Goal: Task Accomplishment & Management: Use online tool/utility

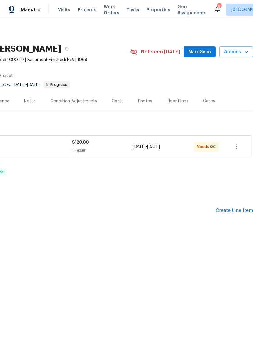
scroll to position [0, 90]
click at [235, 50] on span "Actions" at bounding box center [236, 52] width 24 height 8
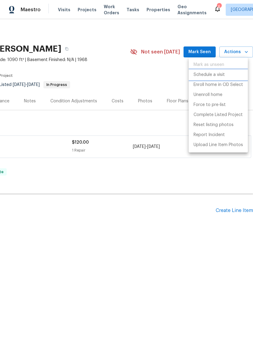
click at [220, 73] on p "Schedule a visit" at bounding box center [209, 75] width 31 height 6
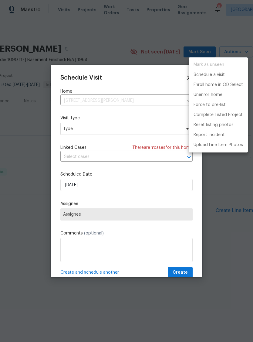
click at [116, 128] on div at bounding box center [126, 171] width 253 height 342
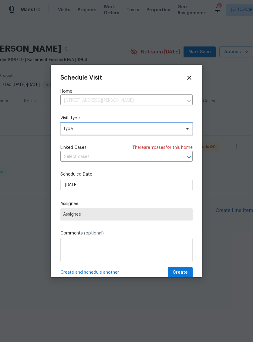
click at [119, 128] on span "Type" at bounding box center [122, 129] width 118 height 6
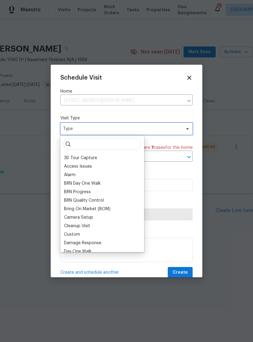
click at [132, 131] on span "Type" at bounding box center [122, 129] width 118 height 6
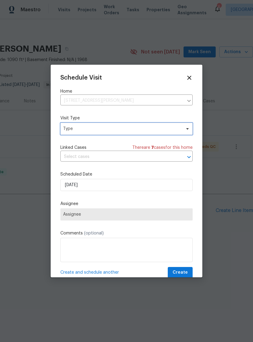
click at [134, 129] on span "Type" at bounding box center [122, 129] width 118 height 6
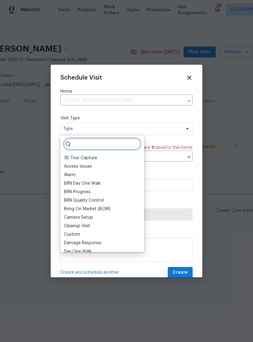
click at [107, 145] on input "search" at bounding box center [102, 144] width 78 height 12
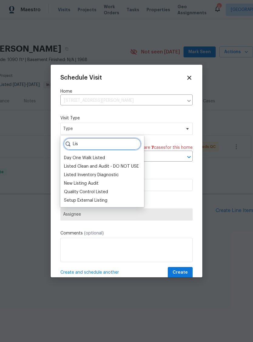
type input "Lis"
click at [94, 184] on div "New Listing Audit" at bounding box center [81, 183] width 35 height 6
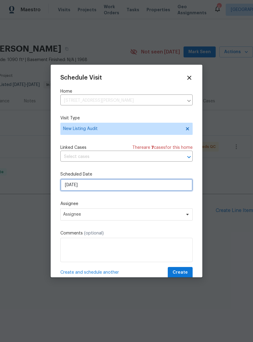
click at [118, 189] on input "[DATE]" at bounding box center [126, 185] width 132 height 12
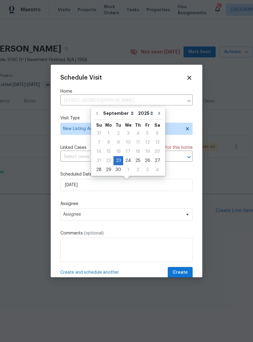
click at [147, 81] on div "Schedule Visit Home [STREET_ADDRESS][PERSON_NAME] ​ Visit Type New Listing Audi…" at bounding box center [126, 176] width 132 height 204
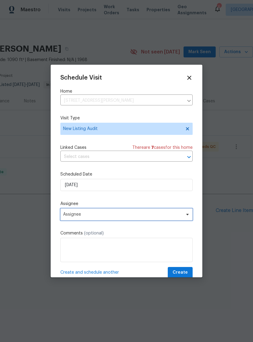
click at [98, 214] on span "Assignee" at bounding box center [122, 214] width 119 height 5
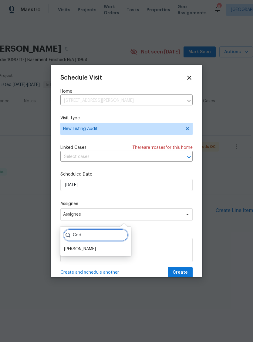
type input "Cod"
click at [82, 250] on div "[PERSON_NAME]" at bounding box center [80, 249] width 32 height 6
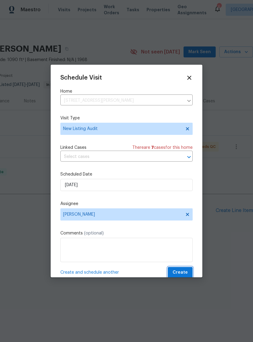
click at [184, 273] on span "Create" at bounding box center [180, 273] width 15 height 8
